Goal: Task Accomplishment & Management: Use online tool/utility

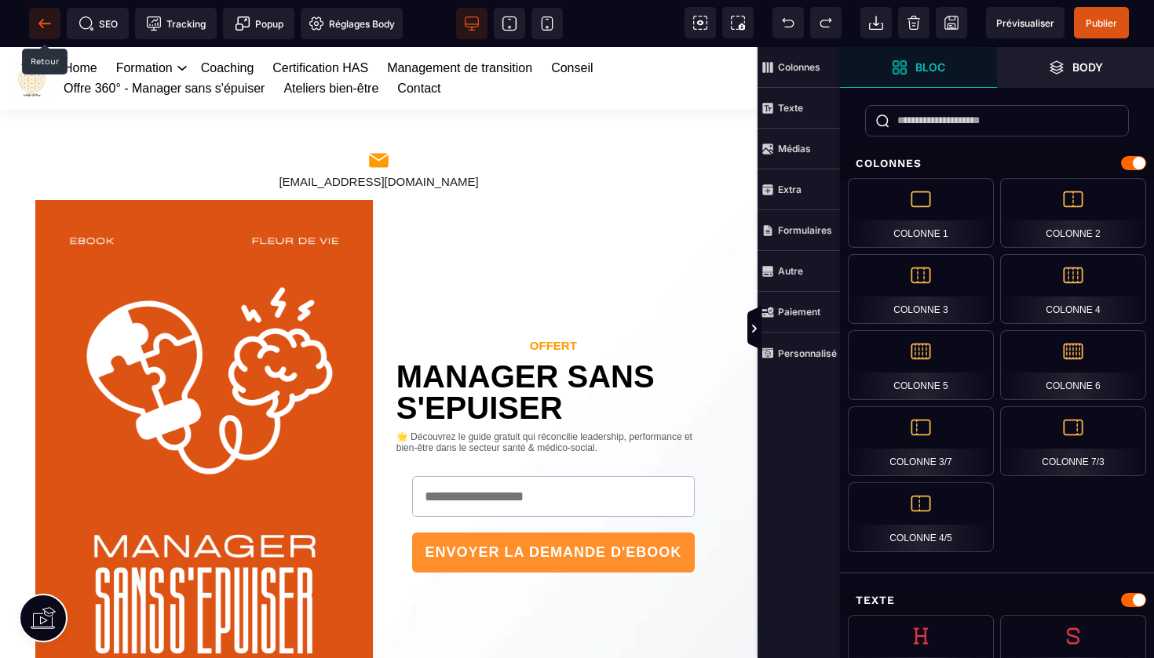
click at [50, 26] on icon at bounding box center [45, 24] width 16 height 16
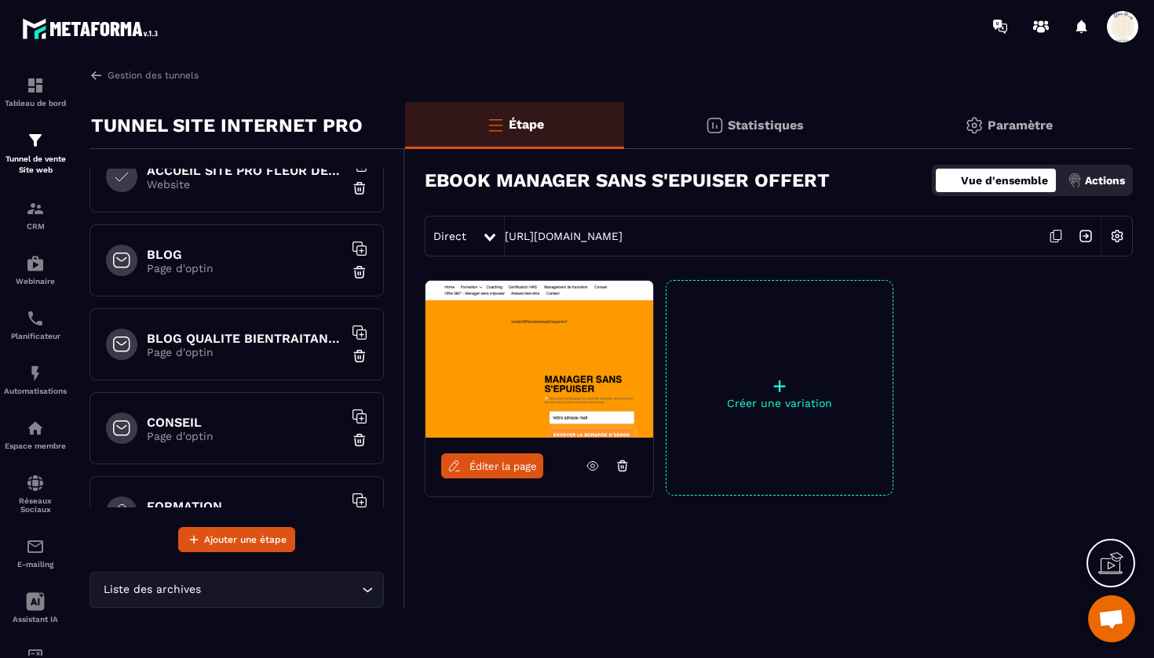
scroll to position [125, 0]
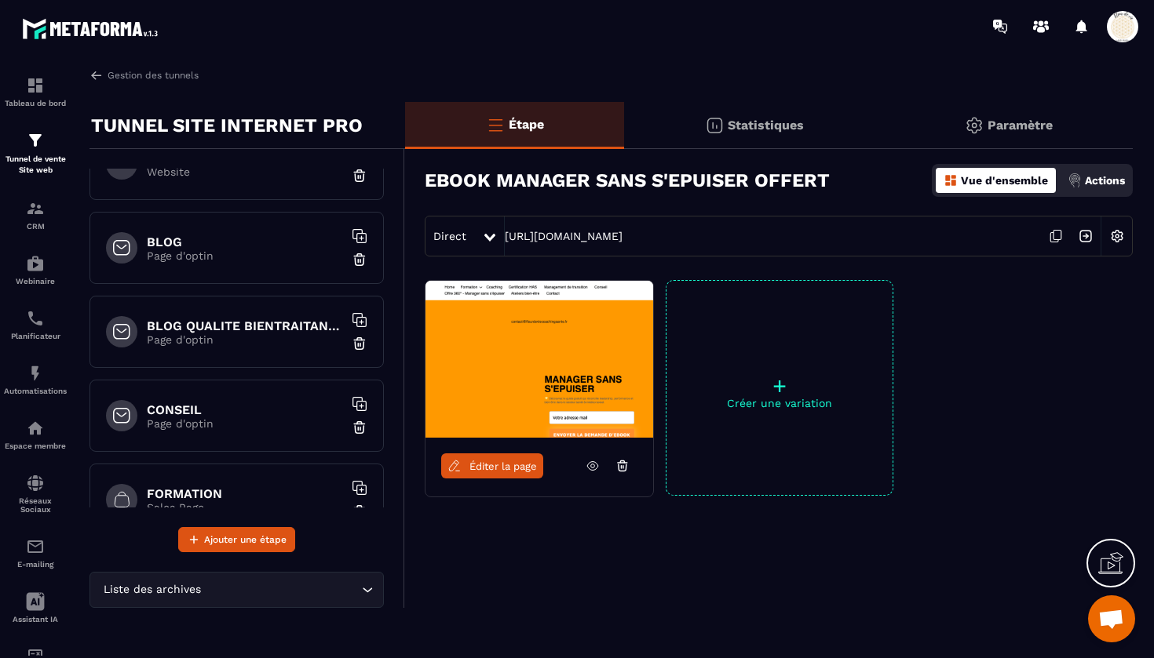
click at [297, 317] on div "BLOG QUALITE BIENTRAITANCE Page d'optin" at bounding box center [236, 332] width 294 height 72
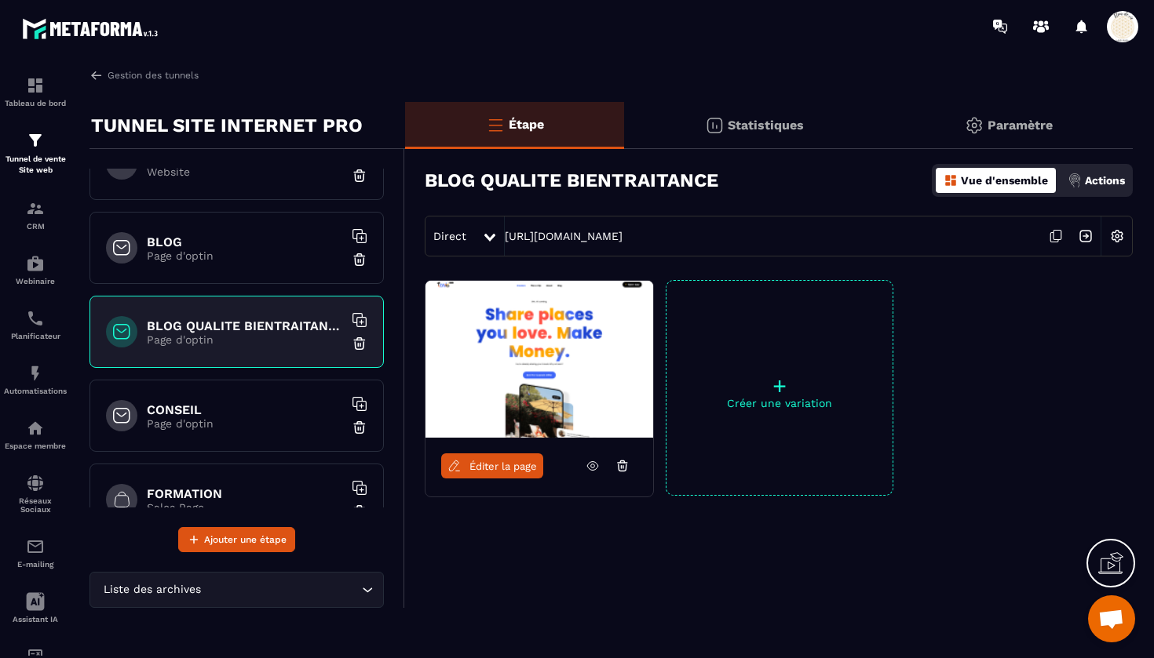
click at [1055, 234] on icon at bounding box center [1056, 236] width 30 height 30
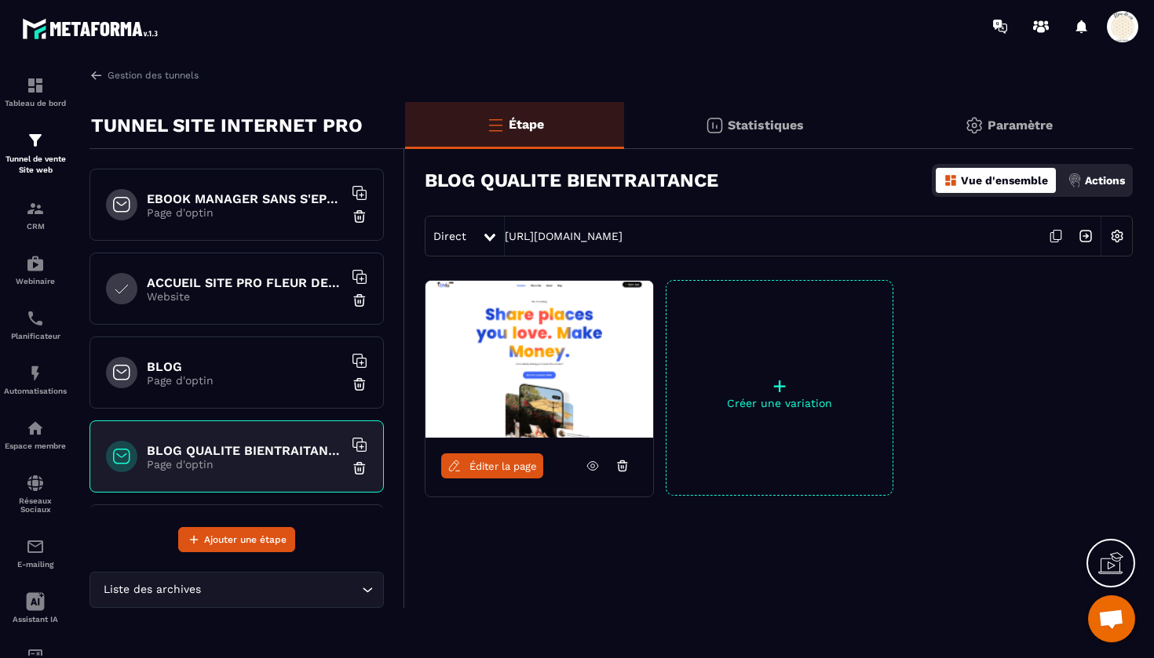
click at [257, 371] on h6 "BLOG" at bounding box center [245, 366] width 196 height 15
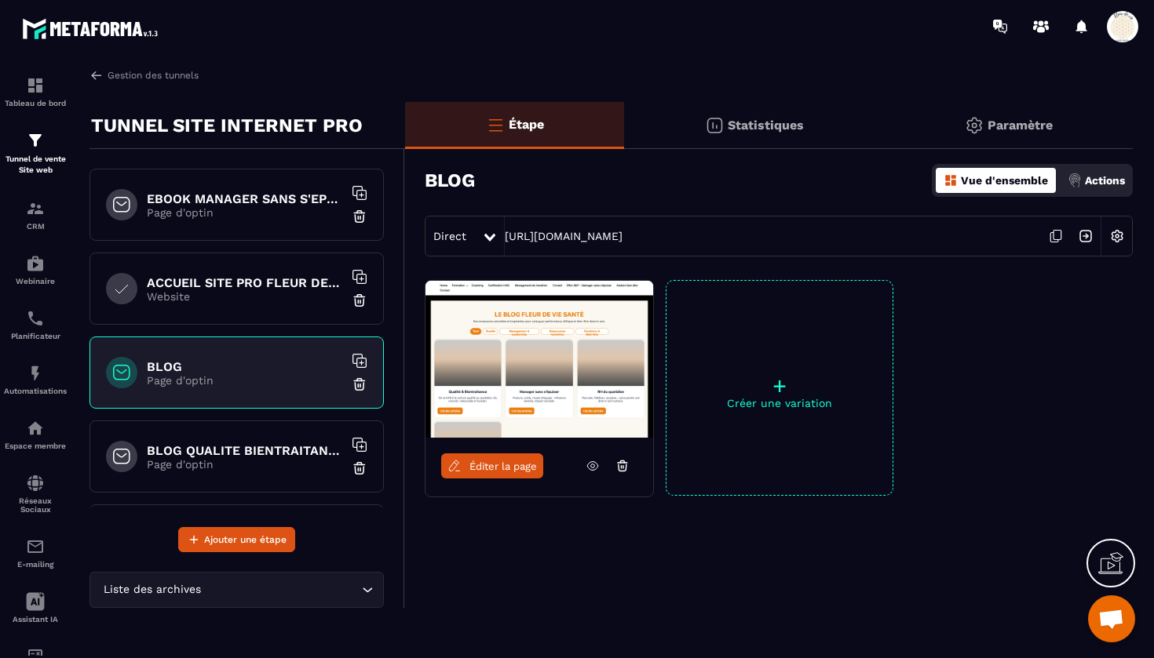
click at [493, 465] on span "Éditer la page" at bounding box center [502, 467] width 67 height 12
